Goal: Task Accomplishment & Management: Complete application form

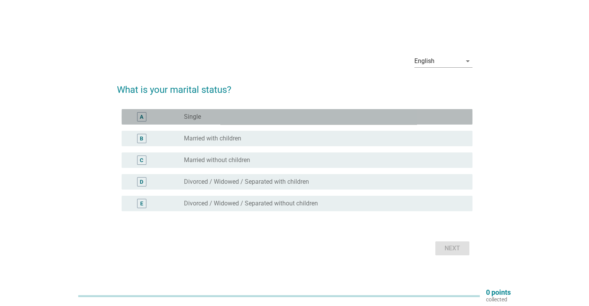
click at [239, 116] on div "radio_button_unchecked Single" at bounding box center [322, 117] width 276 height 8
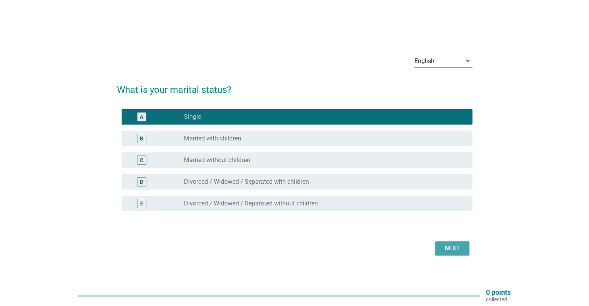
click at [444, 251] on div "Next" at bounding box center [452, 248] width 22 height 9
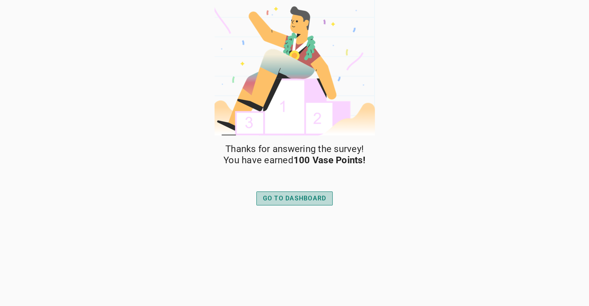
click at [287, 200] on div "GO TO DASHBOARD" at bounding box center [295, 198] width 64 height 9
